Goal: Check status: Check status

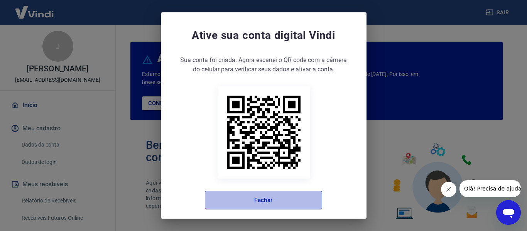
click at [265, 203] on button "Fechar" at bounding box center [263, 200] width 117 height 19
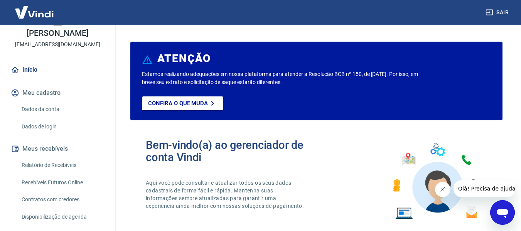
scroll to position [108, 0]
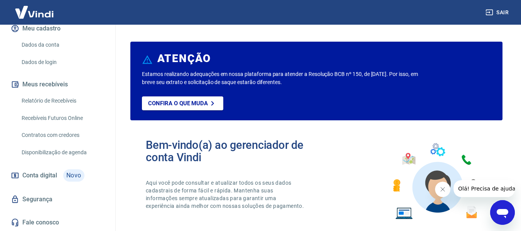
click at [60, 118] on link "Recebíveis Futuros Online" at bounding box center [63, 118] width 88 height 16
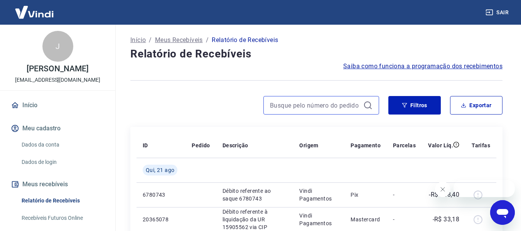
click at [325, 106] on input at bounding box center [315, 105] width 90 height 12
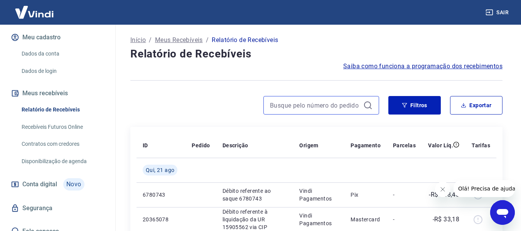
scroll to position [108, 0]
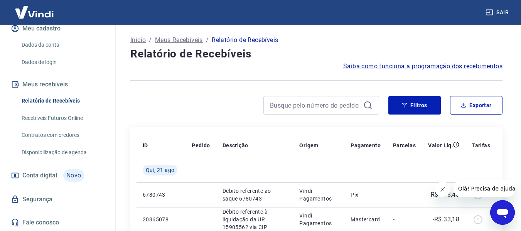
drag, startPoint x: 67, startPoint y: 116, endPoint x: 338, endPoint y: 97, distance: 271.6
click at [67, 116] on link "Recebíveis Futuros Online" at bounding box center [63, 118] width 88 height 16
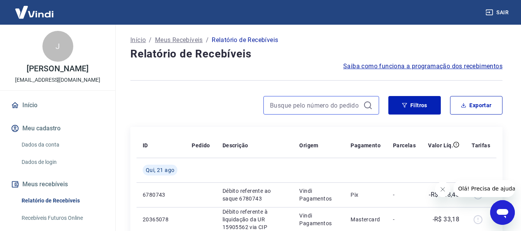
click at [323, 107] on input at bounding box center [315, 105] width 90 height 12
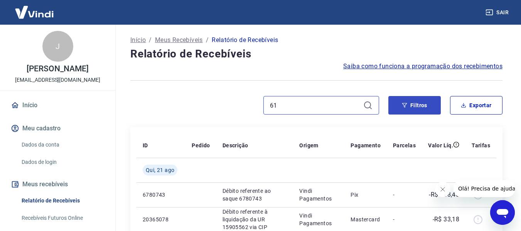
type input "61"
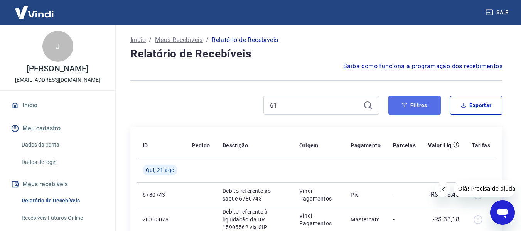
click at [411, 103] on button "Filtros" at bounding box center [414, 105] width 52 height 19
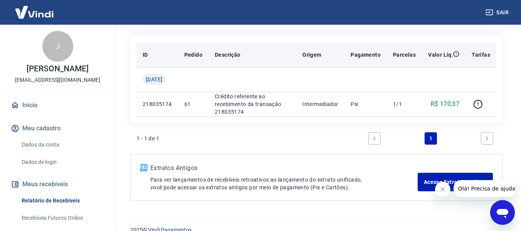
scroll to position [270, 0]
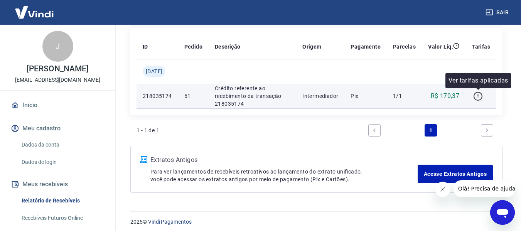
click at [477, 94] on icon "button" at bounding box center [478, 96] width 10 height 10
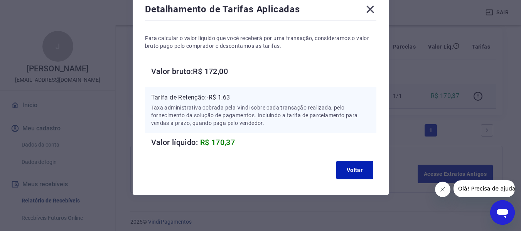
scroll to position [47, 0]
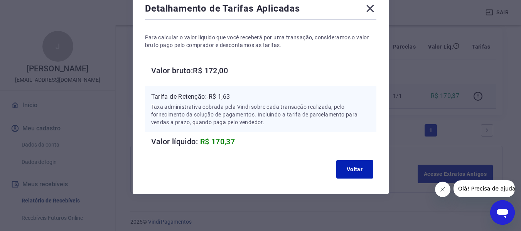
click at [369, 9] on icon at bounding box center [370, 8] width 12 height 12
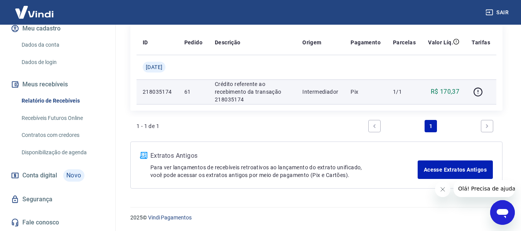
scroll to position [108, 0]
click at [64, 117] on link "Recebíveis Futuros Online" at bounding box center [63, 118] width 88 height 16
